Goal: Task Accomplishment & Management: Use online tool/utility

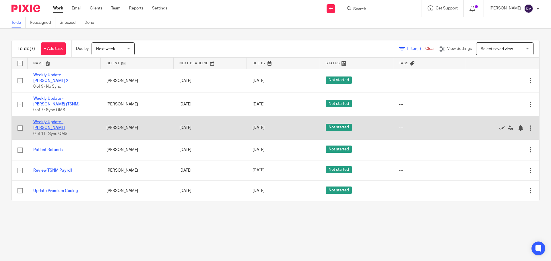
click at [65, 125] on link "Weekly Update - [PERSON_NAME]" at bounding box center [49, 125] width 32 height 10
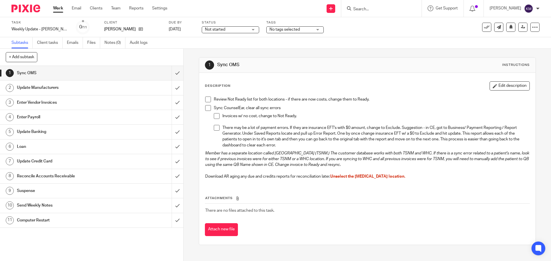
click at [207, 100] on span at bounding box center [208, 100] width 6 height 6
click at [206, 107] on span at bounding box center [208, 108] width 6 height 6
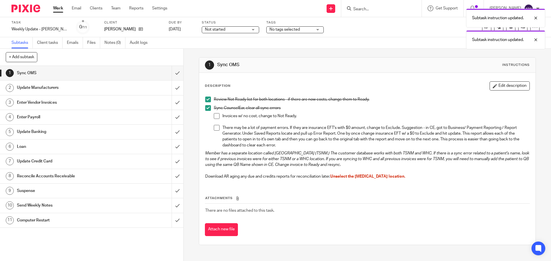
click at [214, 115] on span at bounding box center [217, 116] width 6 height 6
click at [215, 130] on span at bounding box center [217, 128] width 6 height 6
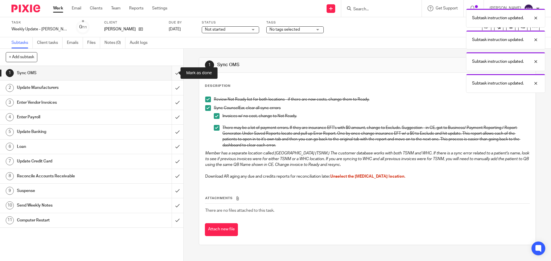
click at [171, 73] on input "submit" at bounding box center [91, 73] width 183 height 14
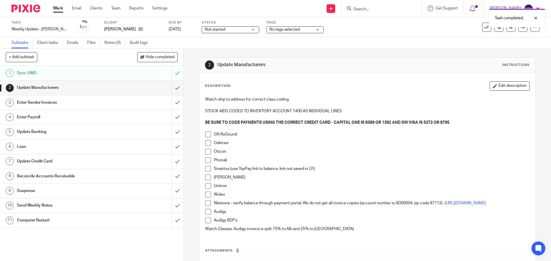
click at [207, 135] on span at bounding box center [208, 135] width 6 height 6
click at [206, 143] on span at bounding box center [208, 143] width 6 height 6
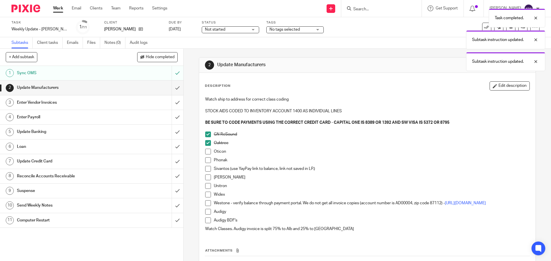
click at [205, 152] on span at bounding box center [208, 152] width 6 height 6
click at [207, 159] on span at bounding box center [208, 160] width 6 height 6
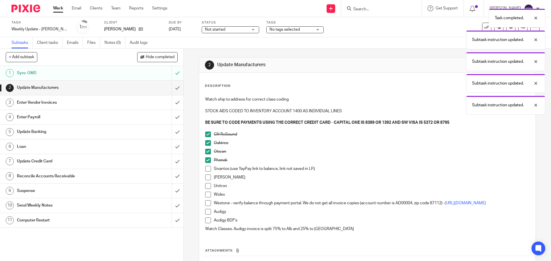
click at [205, 180] on span at bounding box center [208, 178] width 6 height 6
click at [206, 187] on span at bounding box center [208, 186] width 6 height 6
click at [205, 195] on span at bounding box center [208, 195] width 6 height 6
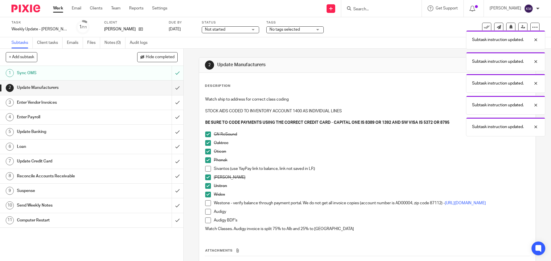
click at [206, 215] on span at bounding box center [208, 212] width 6 height 6
click at [205, 223] on span at bounding box center [208, 221] width 6 height 6
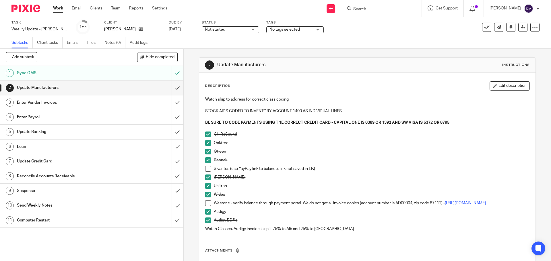
click at [206, 166] on span at bounding box center [208, 169] width 6 height 6
click at [208, 204] on span at bounding box center [208, 204] width 6 height 6
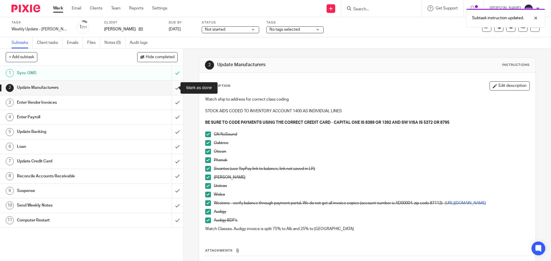
click at [174, 85] on input "submit" at bounding box center [91, 88] width 183 height 14
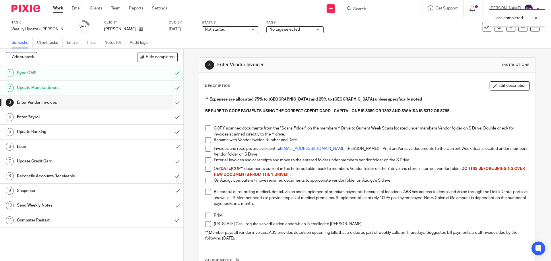
click at [173, 102] on input "submit" at bounding box center [91, 103] width 183 height 14
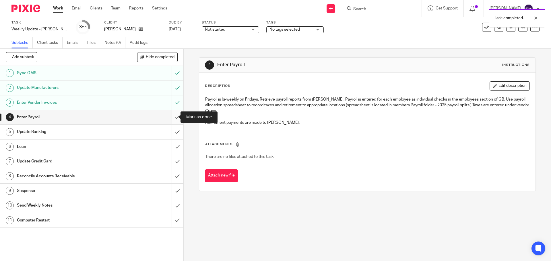
click at [172, 118] on input "submit" at bounding box center [91, 117] width 183 height 14
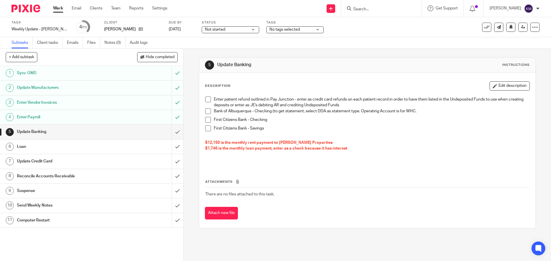
click at [207, 101] on span at bounding box center [208, 100] width 6 height 6
click at [206, 113] on span at bounding box center [208, 111] width 6 height 6
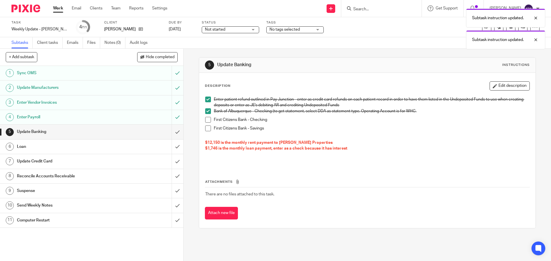
click at [205, 120] on span at bounding box center [208, 120] width 6 height 6
click at [205, 129] on span at bounding box center [208, 129] width 6 height 6
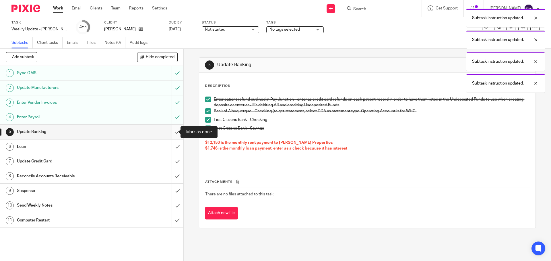
click at [173, 132] on input "submit" at bounding box center [91, 132] width 183 height 14
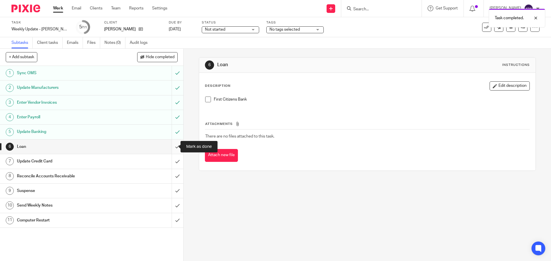
click at [173, 143] on input "submit" at bounding box center [91, 147] width 183 height 14
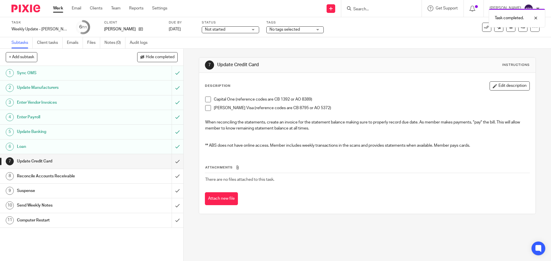
click at [206, 98] on span at bounding box center [208, 100] width 6 height 6
click at [207, 108] on span at bounding box center [208, 108] width 6 height 6
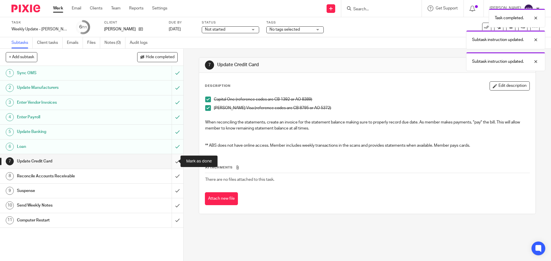
click at [174, 159] on input "submit" at bounding box center [91, 161] width 183 height 14
